Goal: Communication & Community: Answer question/provide support

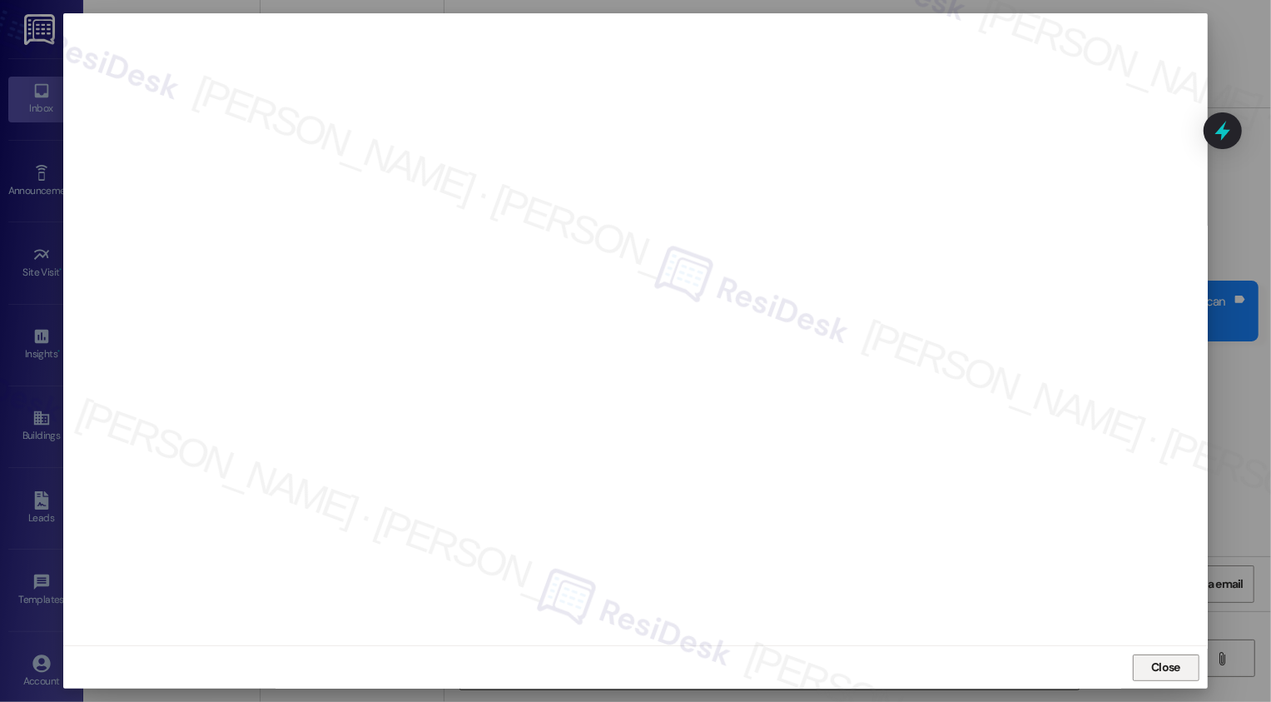
click at [1170, 671] on span "Close" at bounding box center [1165, 666] width 29 height 17
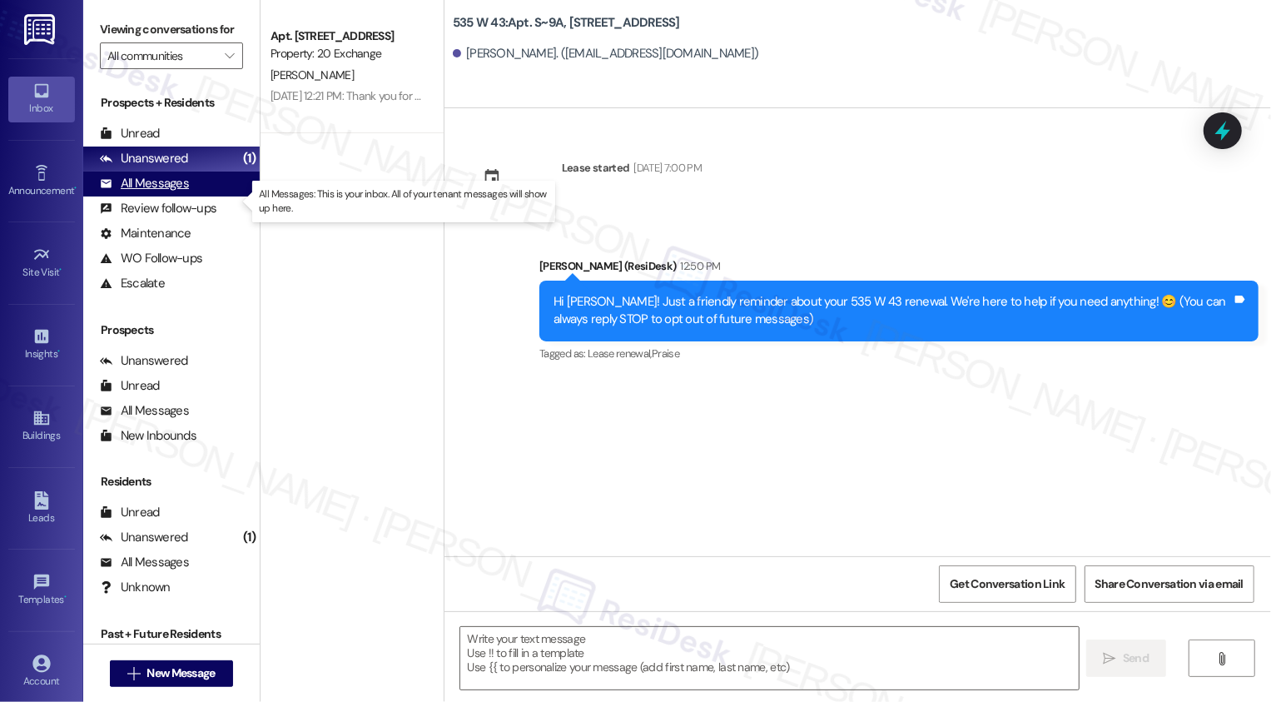
click at [200, 193] on div "All Messages (undefined)" at bounding box center [171, 183] width 176 height 25
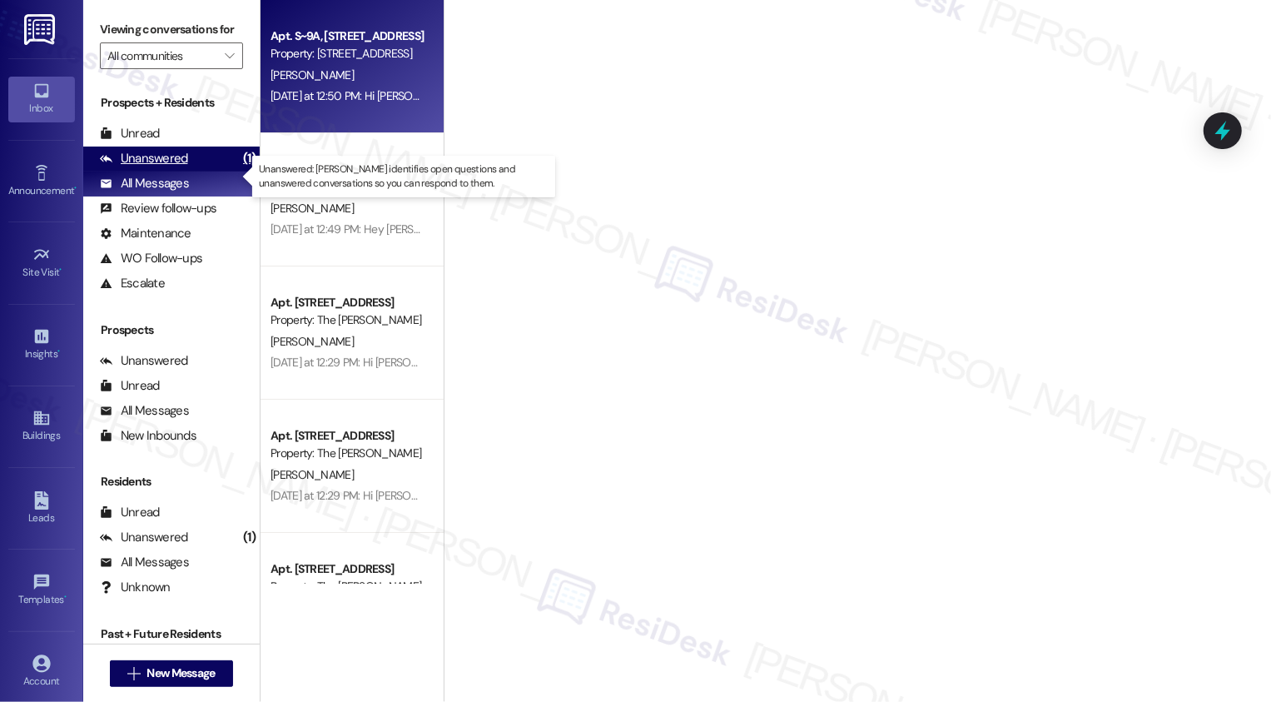
click at [193, 171] on div "Unanswered (1)" at bounding box center [171, 159] width 176 height 25
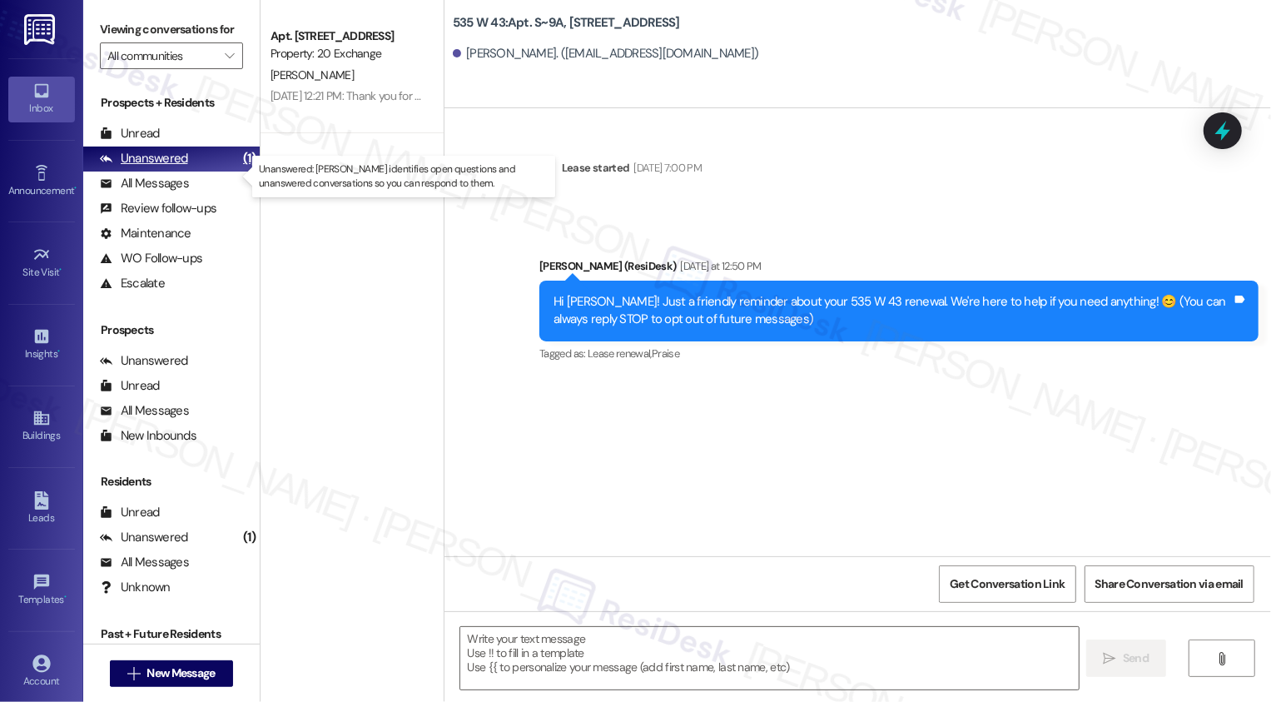
type textarea "Fetching suggested responses. Please feel free to read through the conversation…"
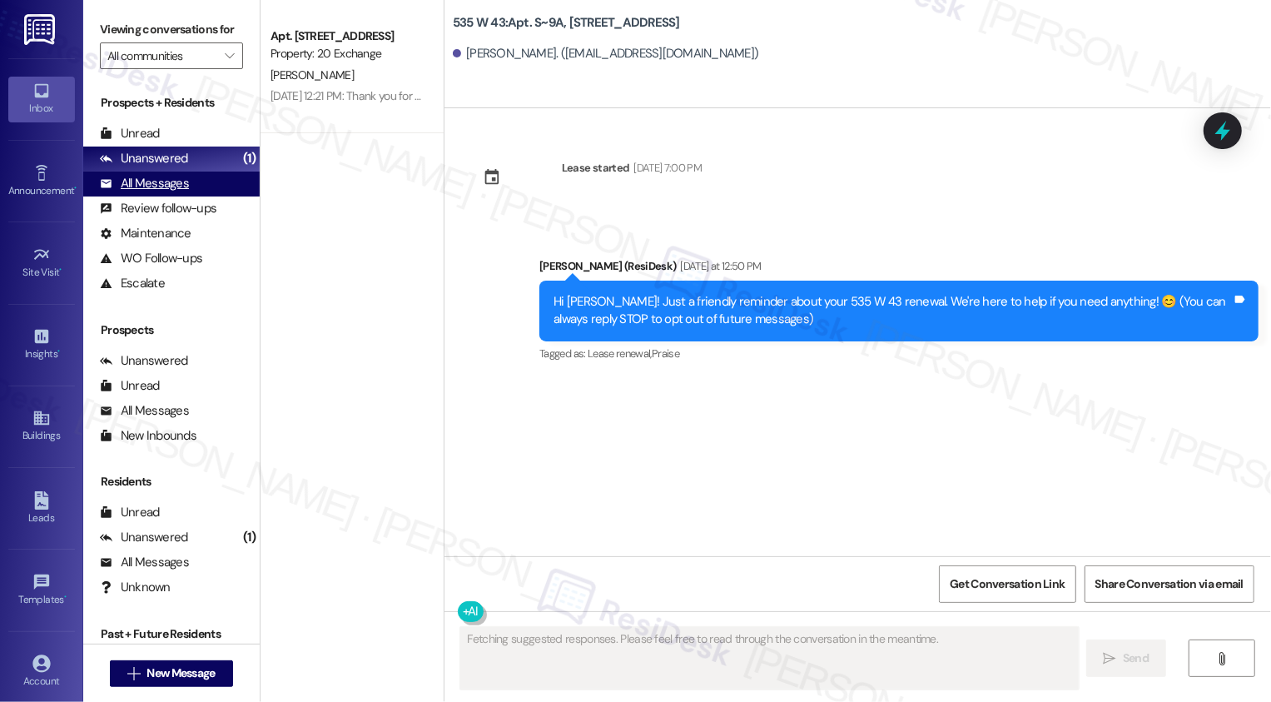
click at [193, 196] on div "All Messages (undefined)" at bounding box center [171, 183] width 176 height 25
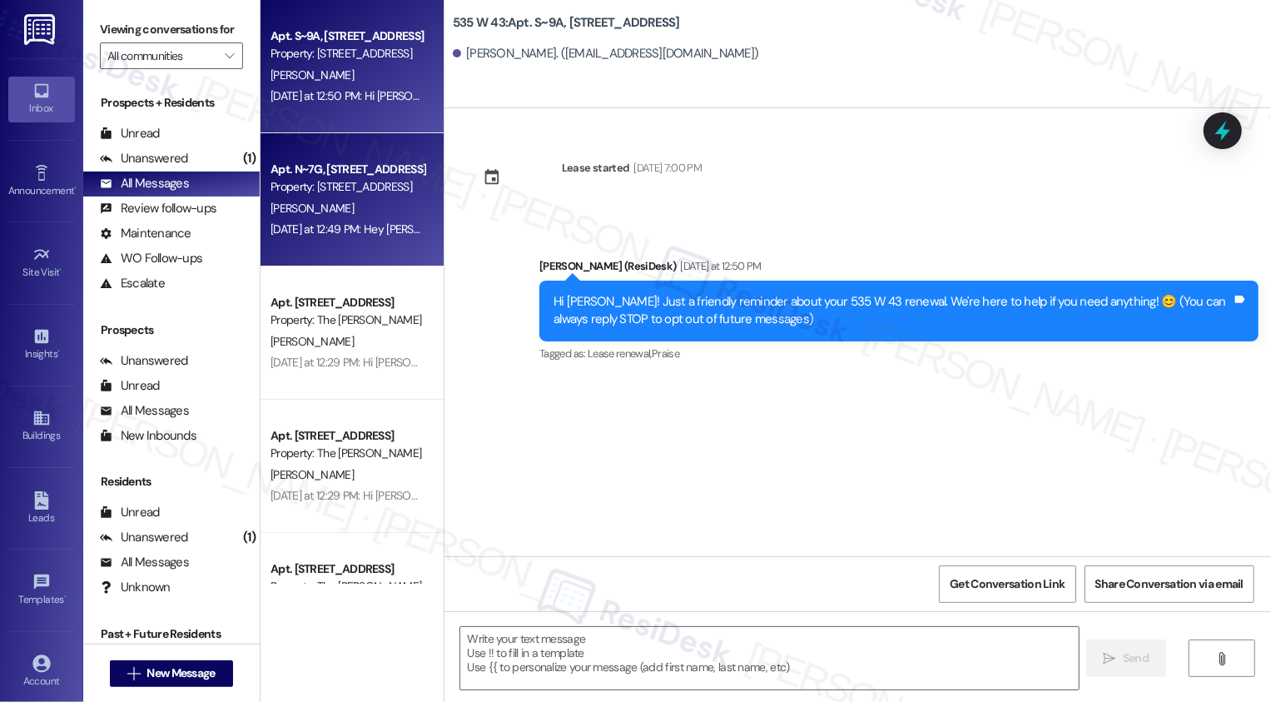
click at [325, 236] on div "Yesterday at 12:49 PM: Hey Michael! 👋 Just checking in about your renewal optio…" at bounding box center [1000, 228] width 1458 height 15
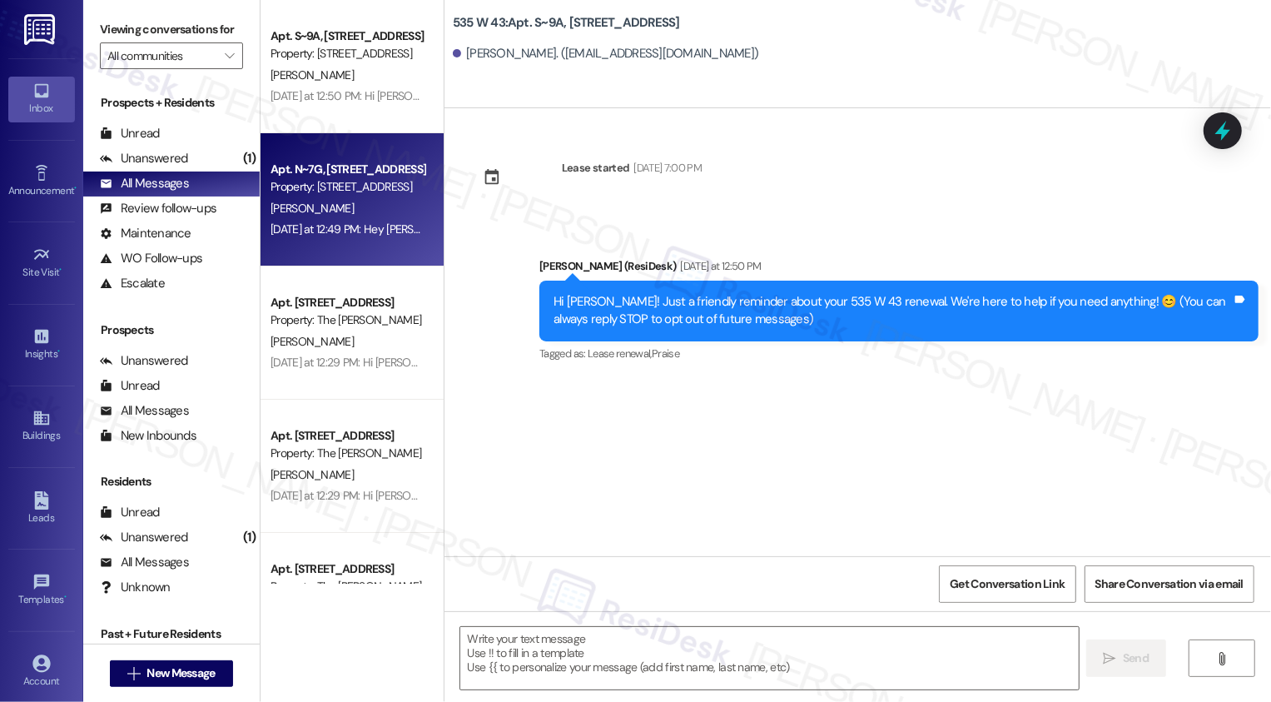
click at [325, 236] on div "Yesterday at 12:49 PM: Hey Michael! 👋 Just checking in about your renewal optio…" at bounding box center [1000, 228] width 1458 height 15
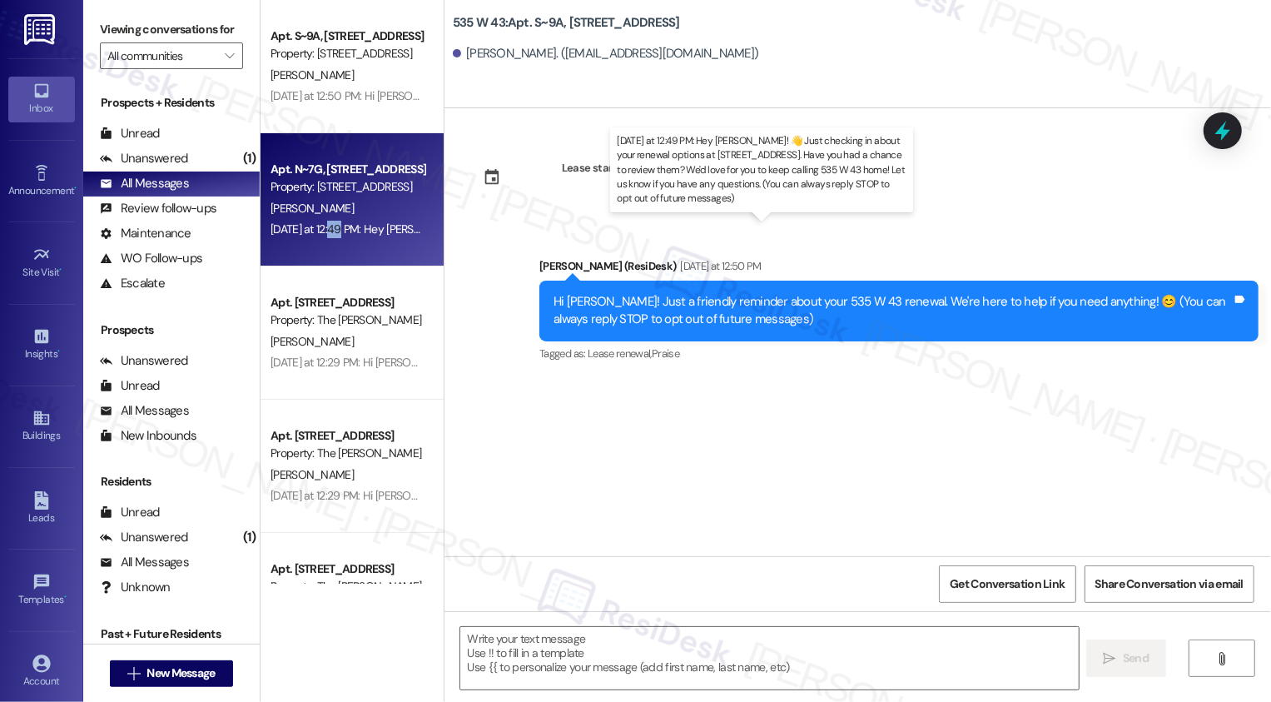
type textarea "Fetching suggested responses. Please feel free to read through the conversation…"
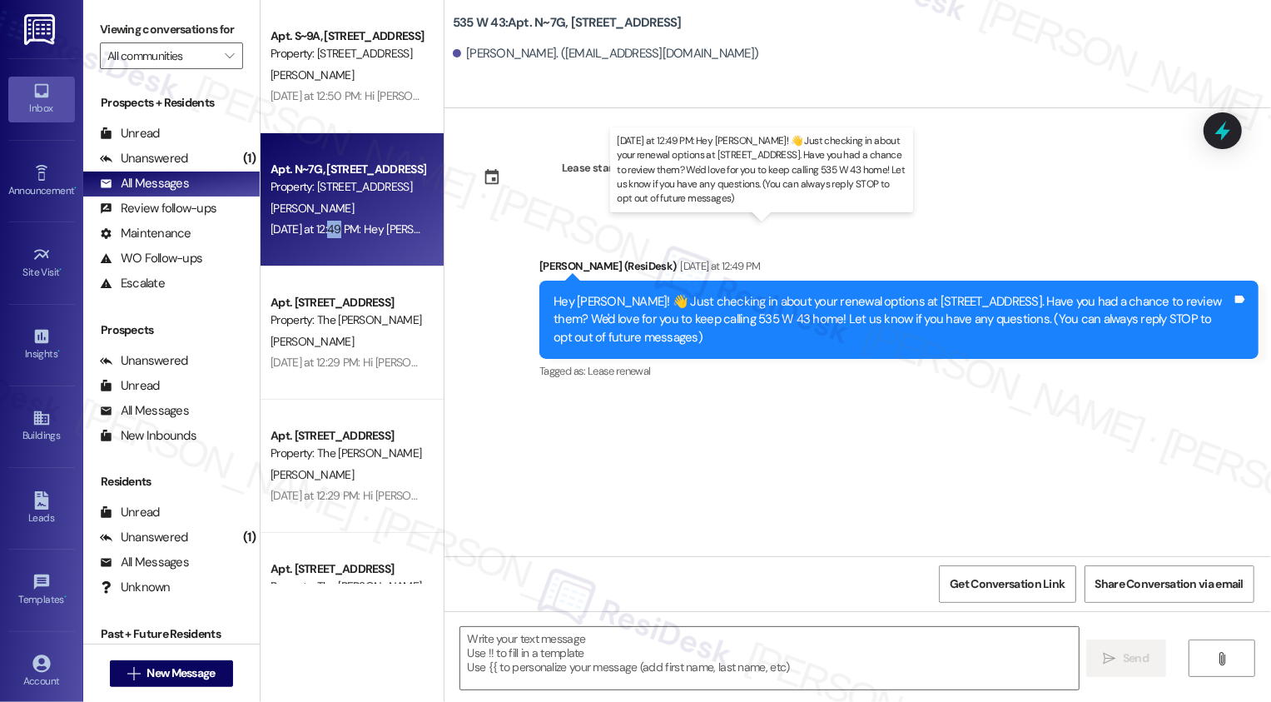
type textarea "Fetching suggested responses. Please feel free to read through the conversation…"
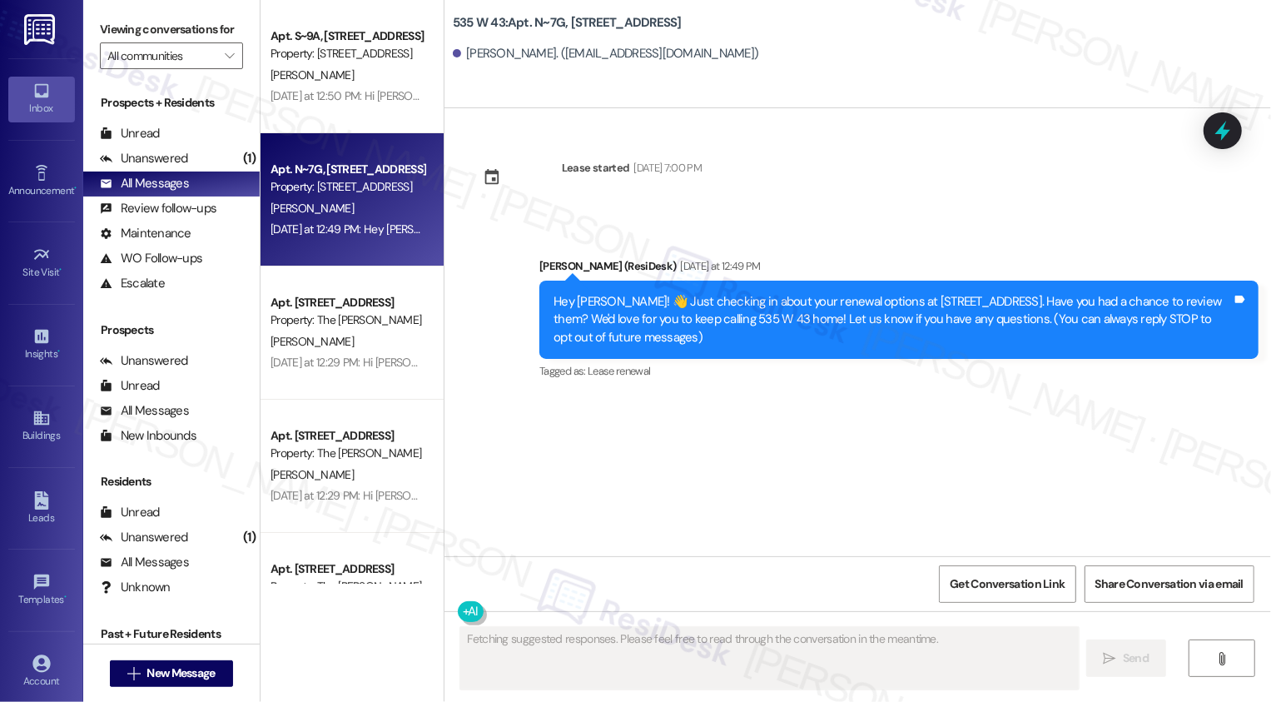
click at [385, 347] on div "S. Kothari" at bounding box center [347, 341] width 157 height 21
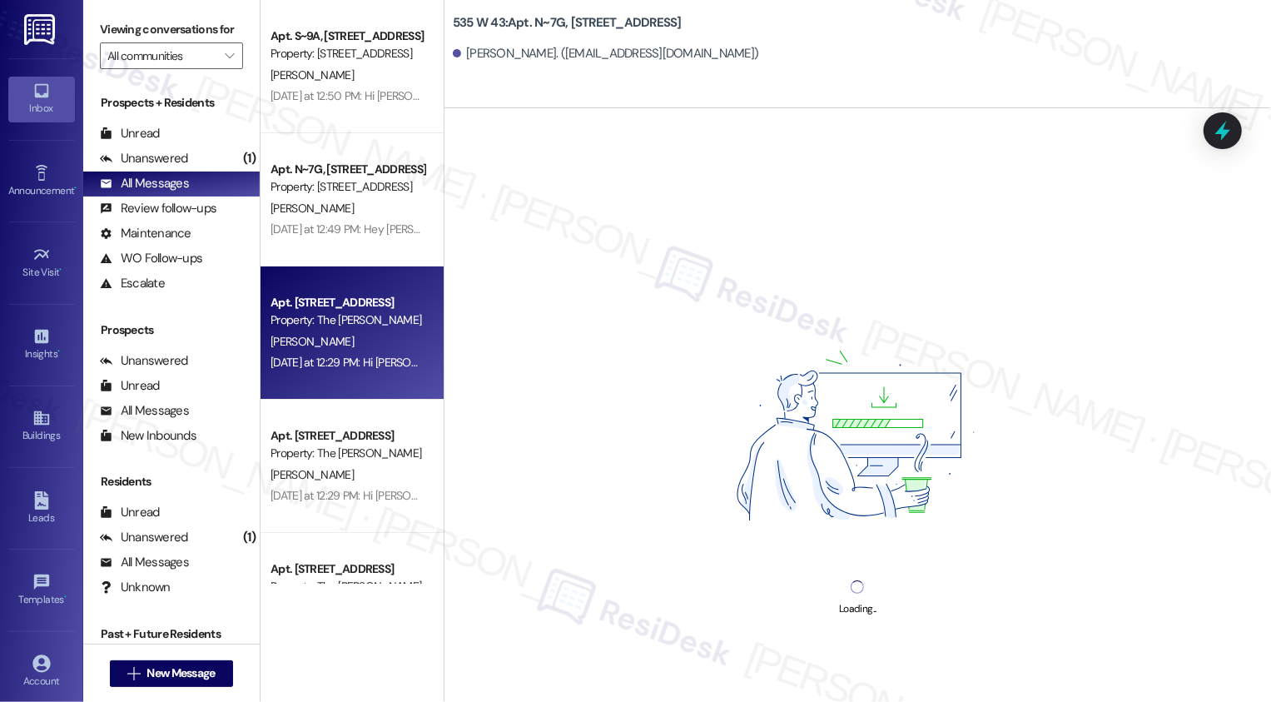
click at [366, 425] on div "Apt. 34E, 520 W 43rd St Property: The Landon" at bounding box center [347, 444] width 157 height 39
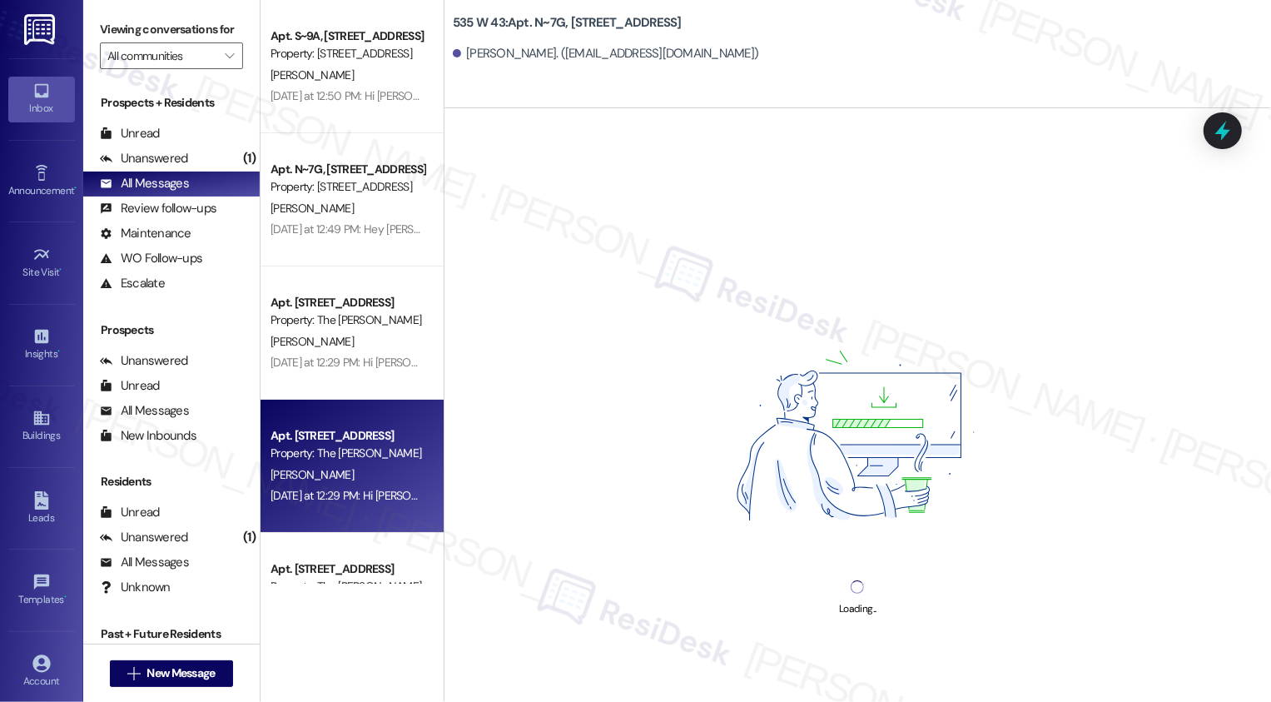
scroll to position [152, 0]
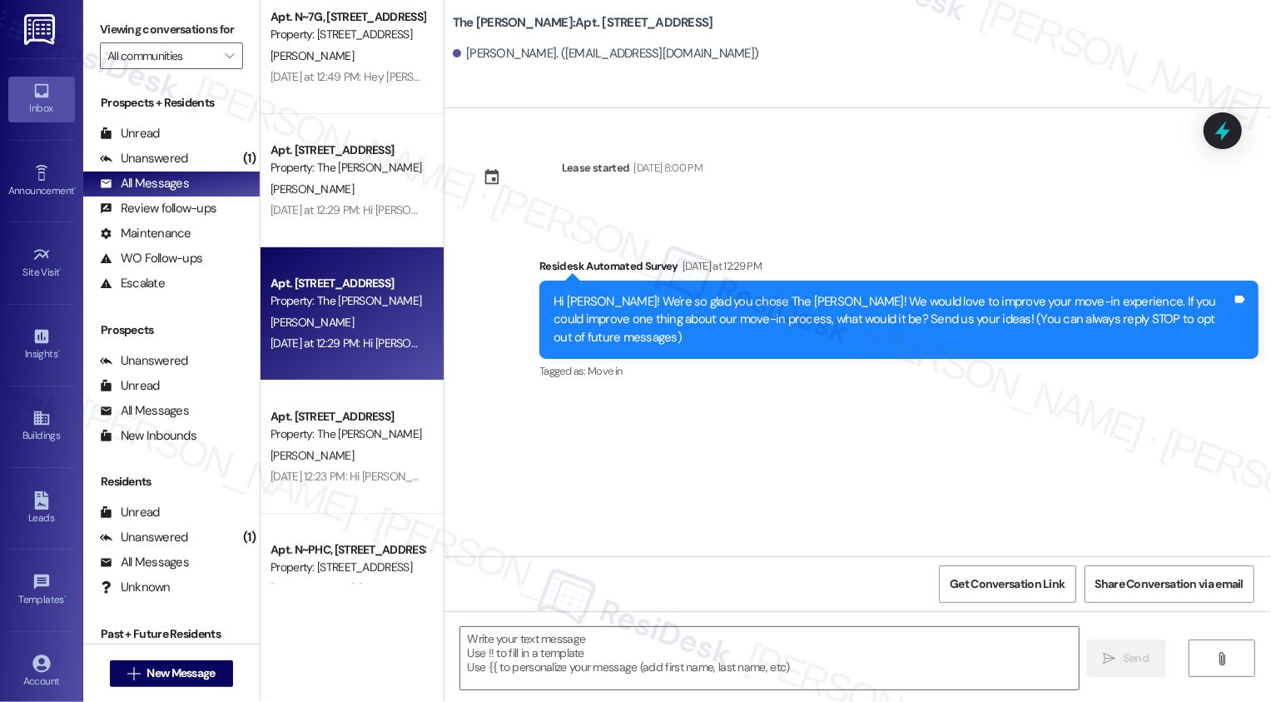
type textarea "Fetching suggested responses. Please feel free to read through the conversation…"
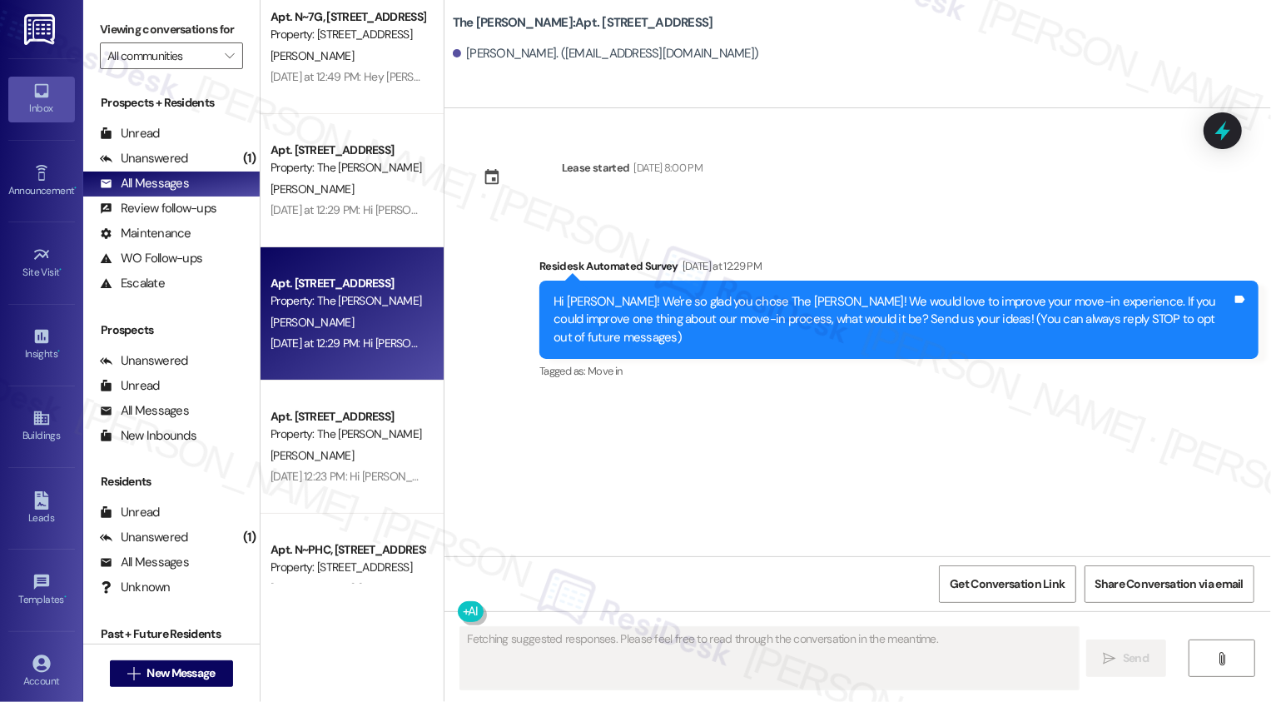
click at [366, 425] on div "Property: The Landon" at bounding box center [348, 433] width 154 height 17
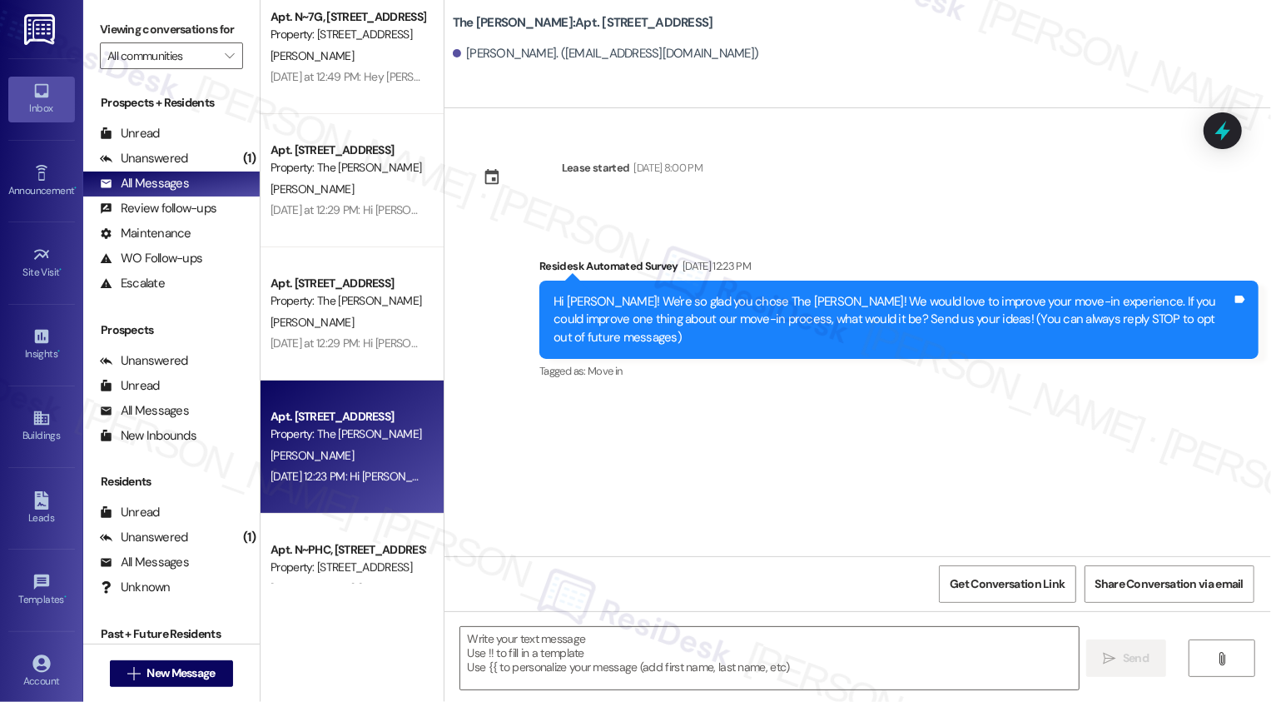
scroll to position [303, 0]
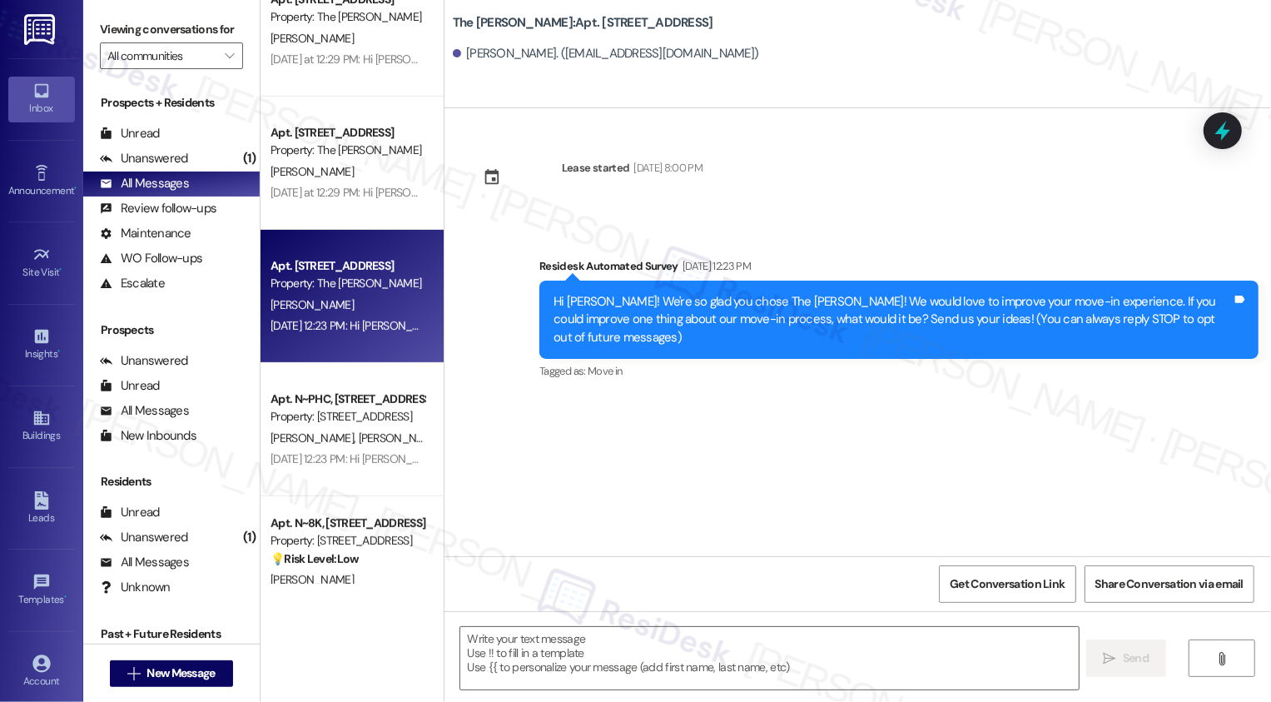
type textarea "Fetching suggested responses. Please feel free to read through the conversation…"
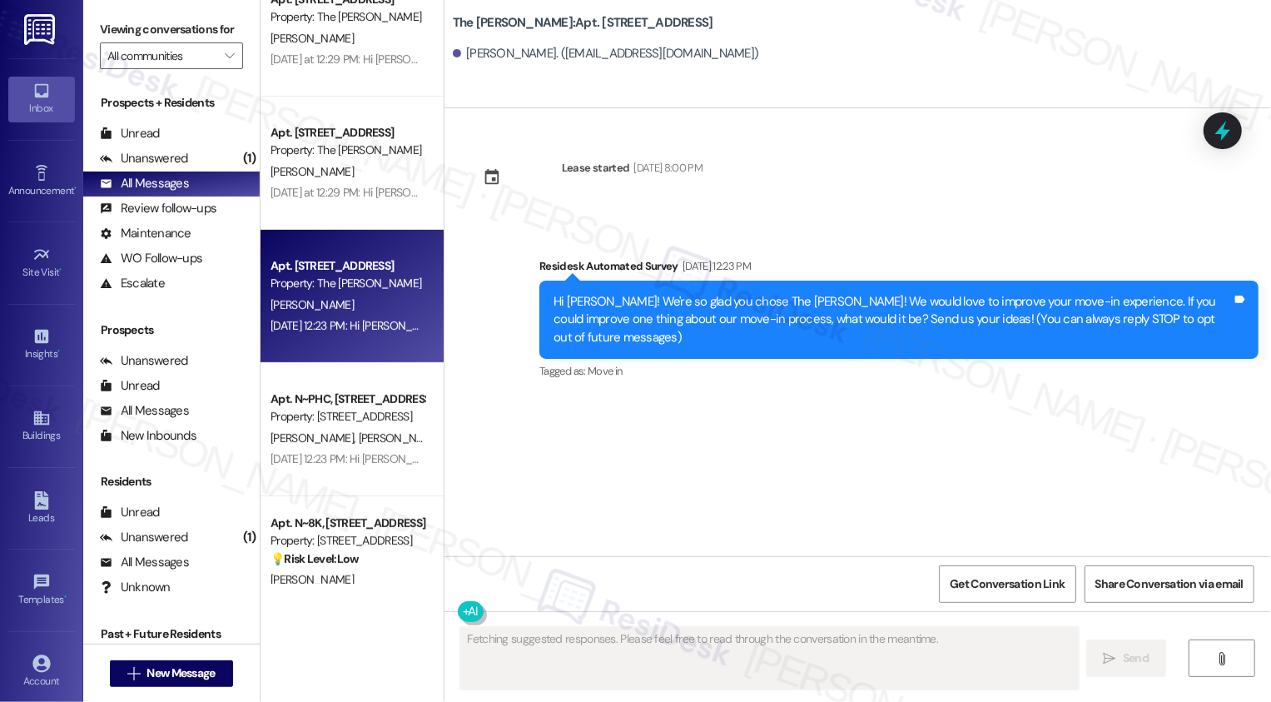
click at [366, 425] on div "Apt. N~PHC, 535 W. 43rd Street Property: 535 W 43" at bounding box center [347, 408] width 157 height 39
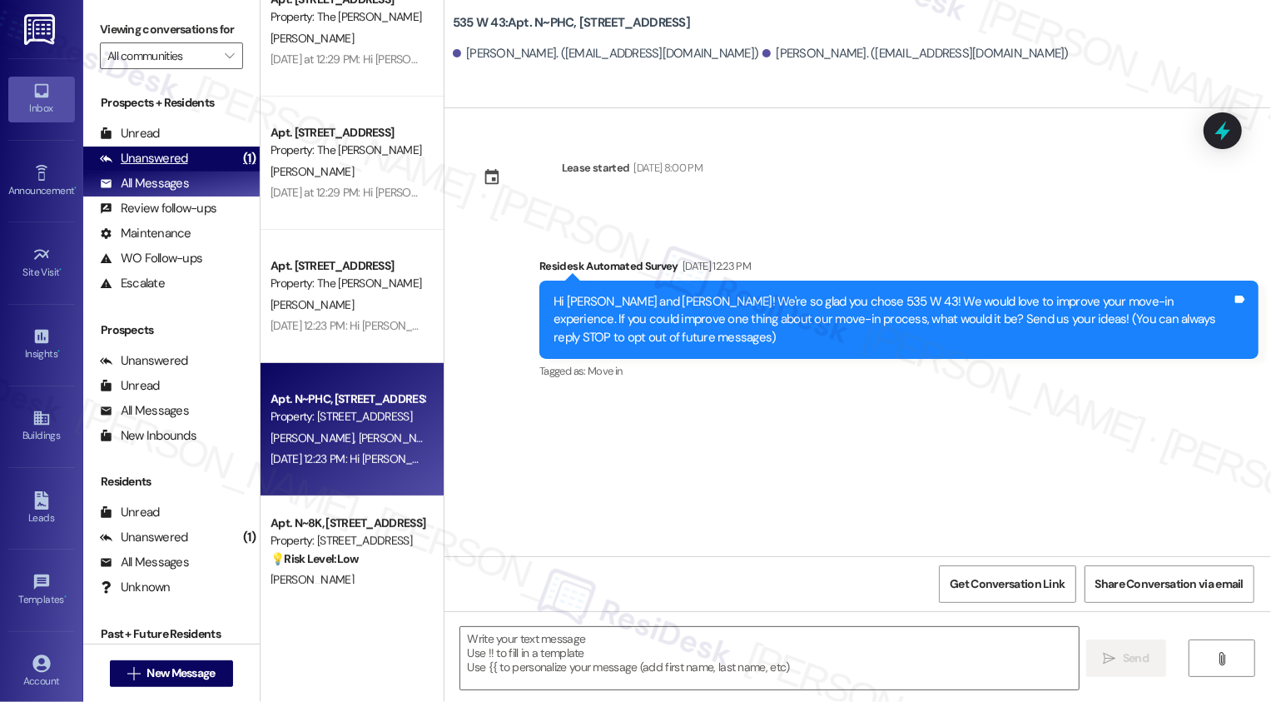
type textarea "Fetching suggested responses. Please feel free to read through the conversation…"
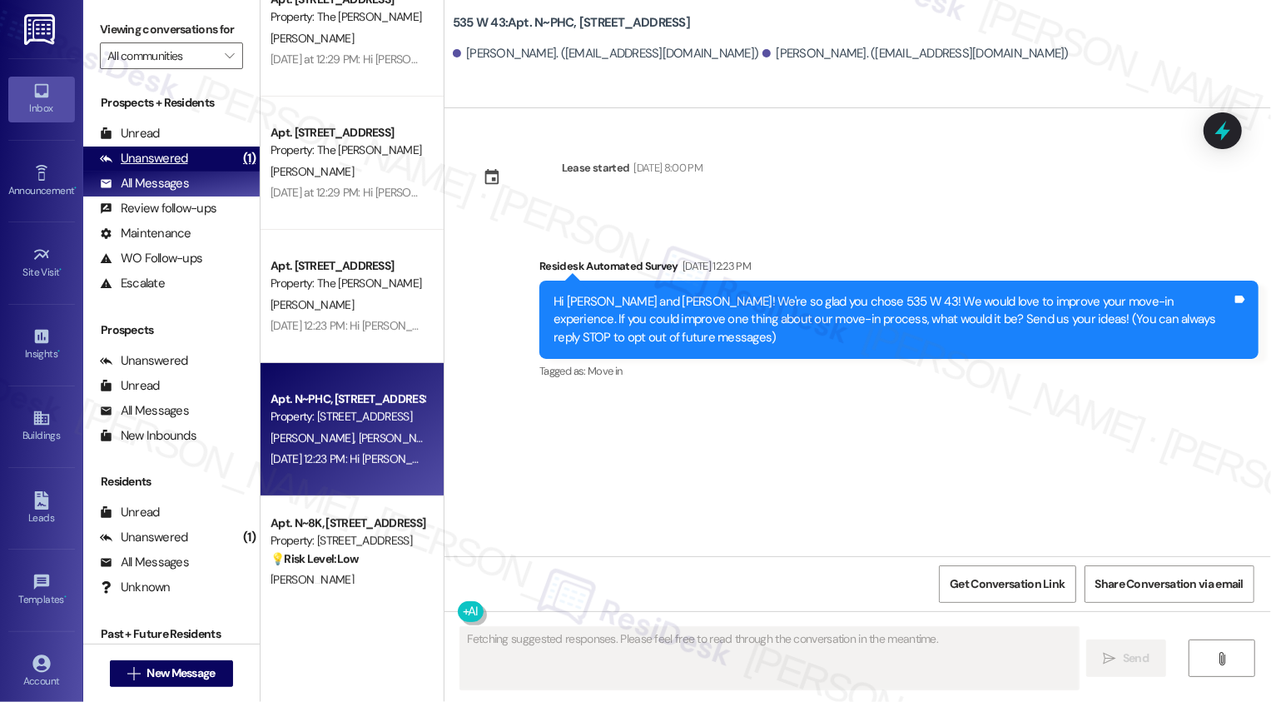
click at [239, 171] on div "(1)" at bounding box center [249, 159] width 21 height 26
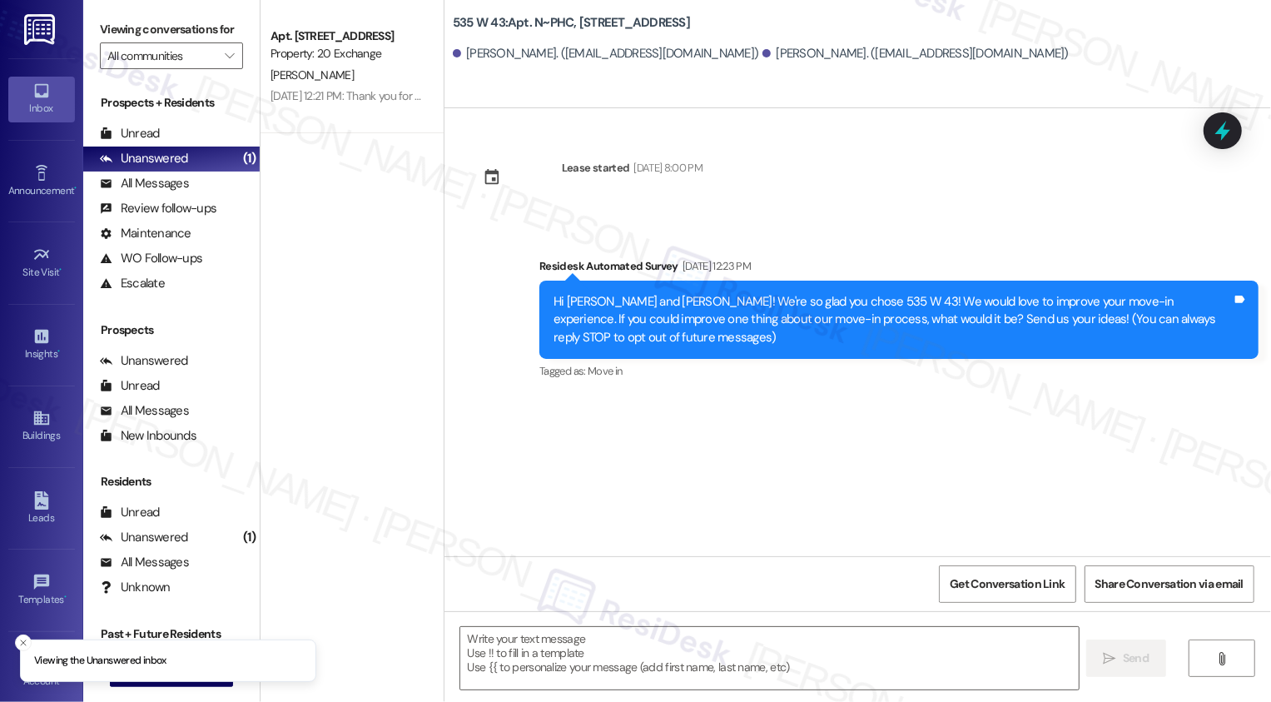
type textarea "Fetching suggested responses. Please feel free to read through the conversation…"
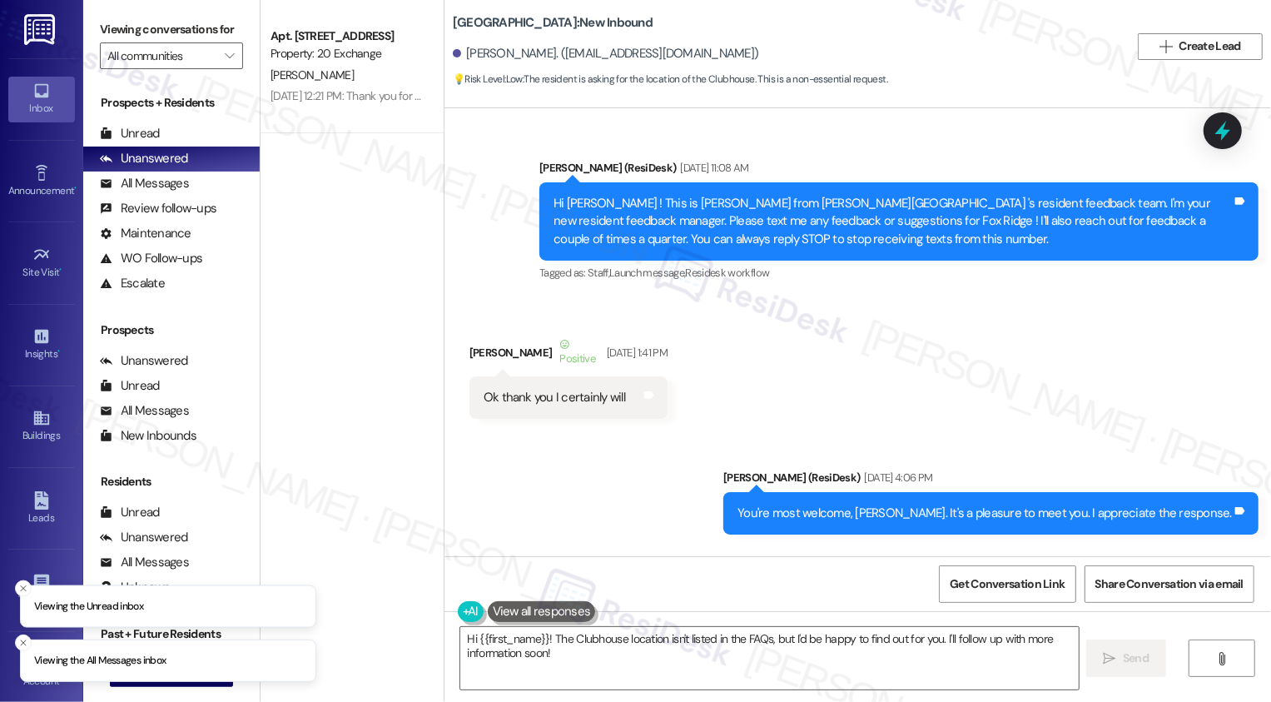
scroll to position [18891, 0]
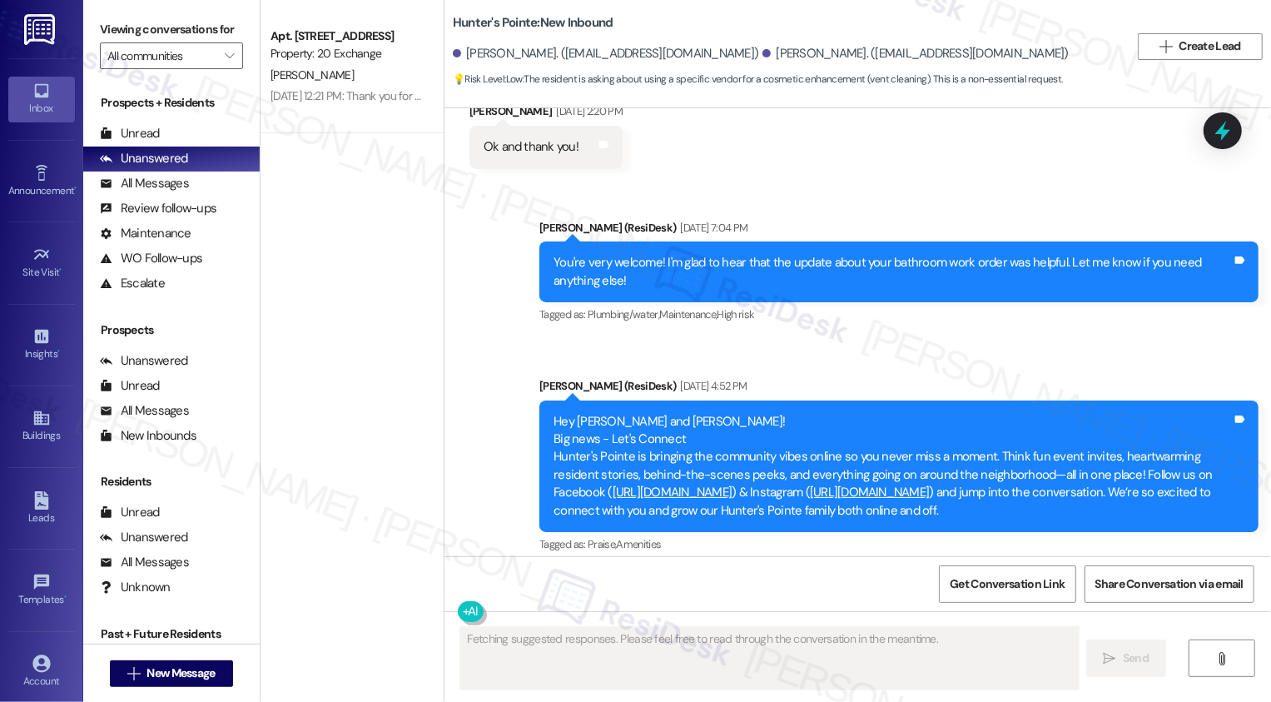
scroll to position [13488, 0]
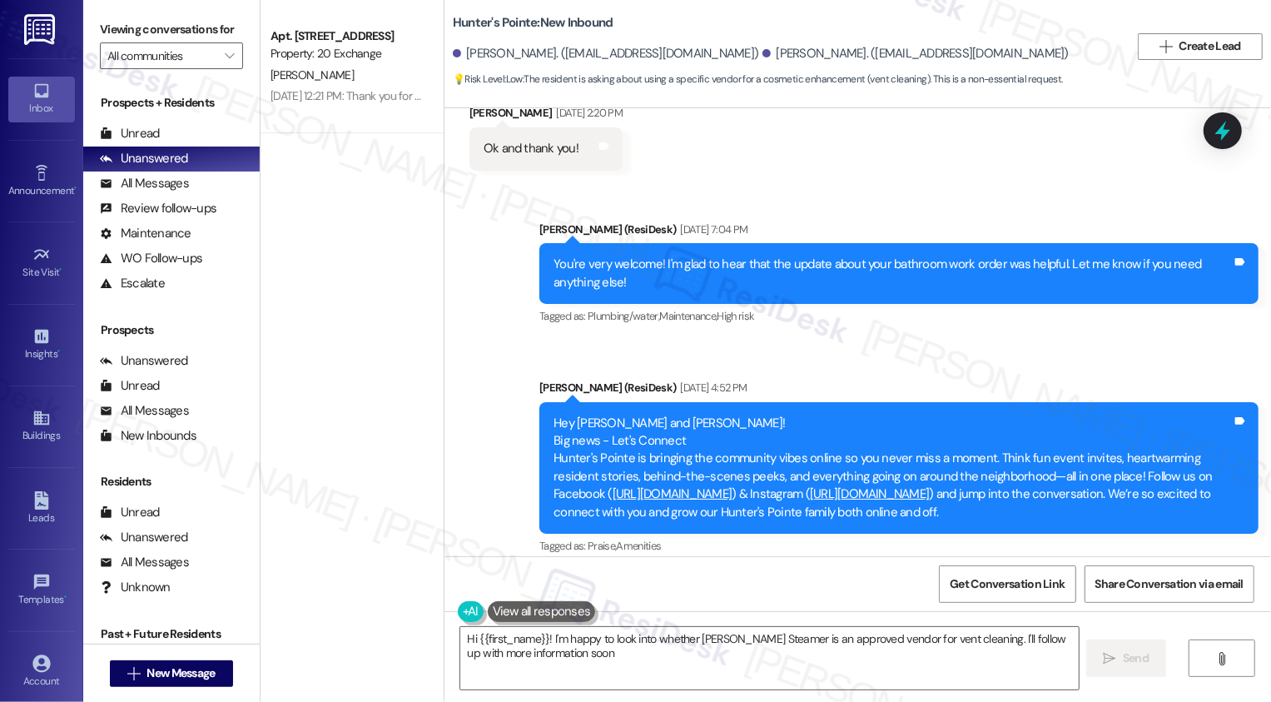
type textarea "Hi {{first_name}}! I'm happy to look into whether [PERSON_NAME] Steamer is an a…"
